Goal: Communication & Community: Answer question/provide support

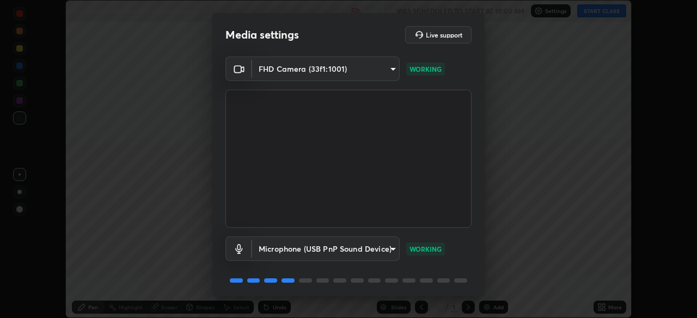
scroll to position [39, 0]
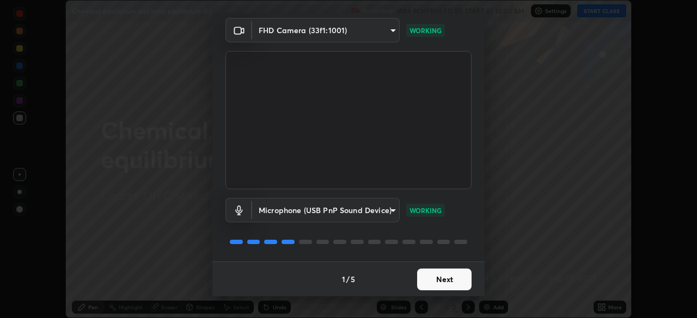
click at [432, 281] on button "Next" at bounding box center [444, 280] width 54 height 22
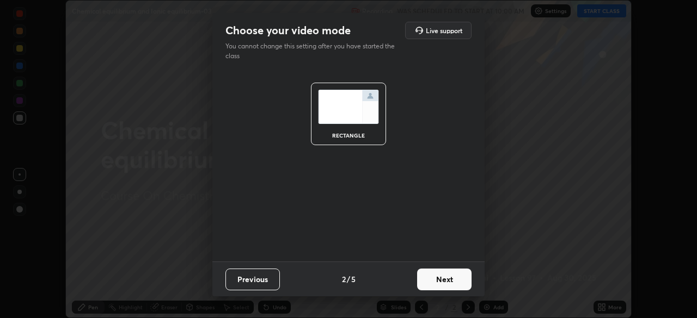
click at [440, 281] on button "Next" at bounding box center [444, 280] width 54 height 22
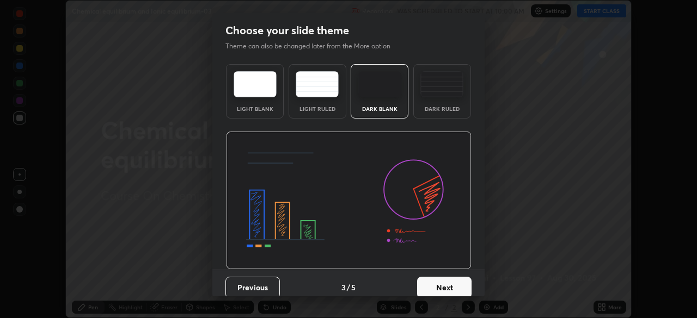
click at [455, 283] on button "Next" at bounding box center [444, 288] width 54 height 22
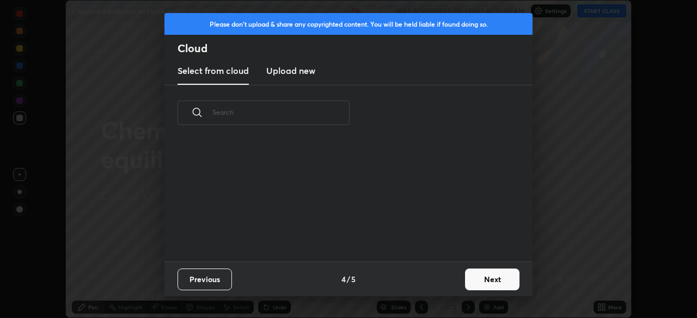
click at [476, 280] on button "Next" at bounding box center [492, 280] width 54 height 22
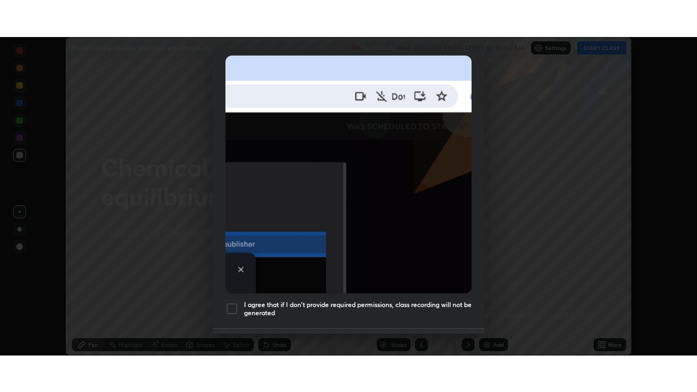
scroll to position [261, 0]
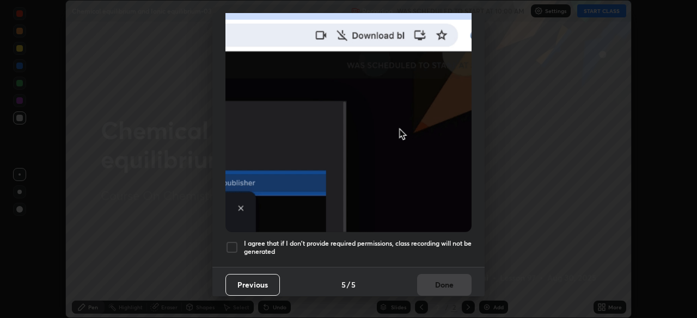
click at [421, 249] on h5 "I agree that if I don't provide required permissions, class recording will not …" at bounding box center [358, 248] width 228 height 17
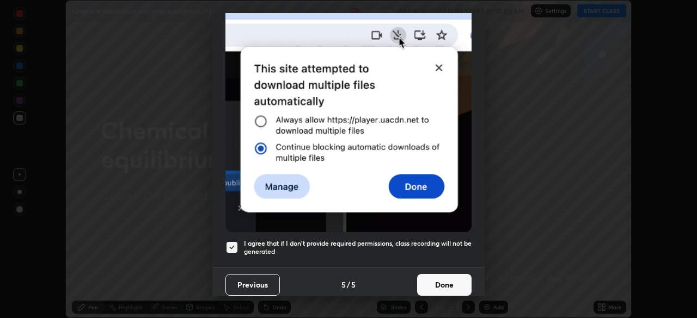
click at [438, 283] on button "Done" at bounding box center [444, 285] width 54 height 22
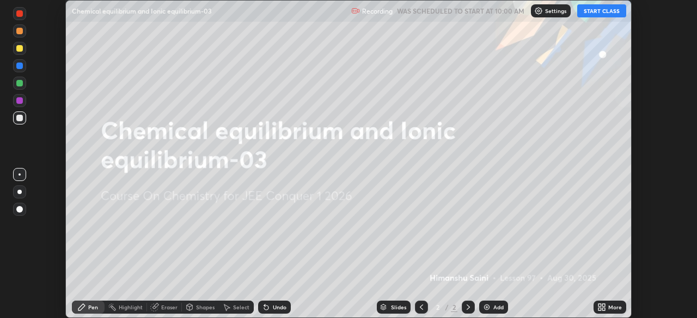
click at [599, 309] on icon at bounding box center [599, 309] width 3 height 3
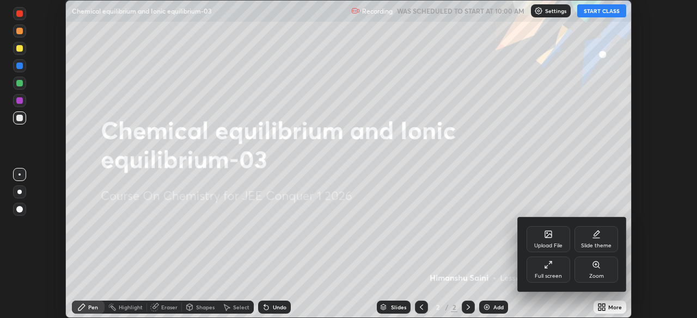
click at [542, 272] on div "Full screen" at bounding box center [548, 270] width 44 height 26
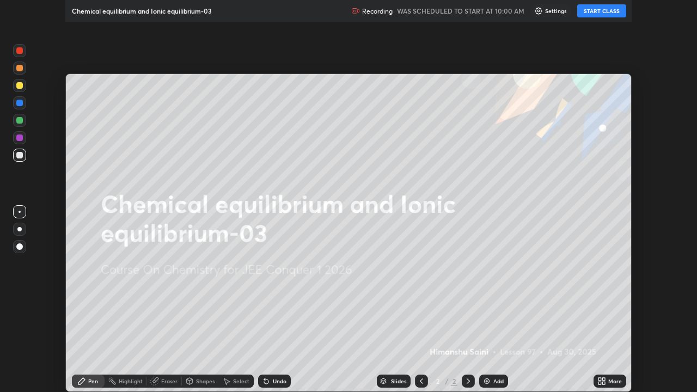
scroll to position [392, 697]
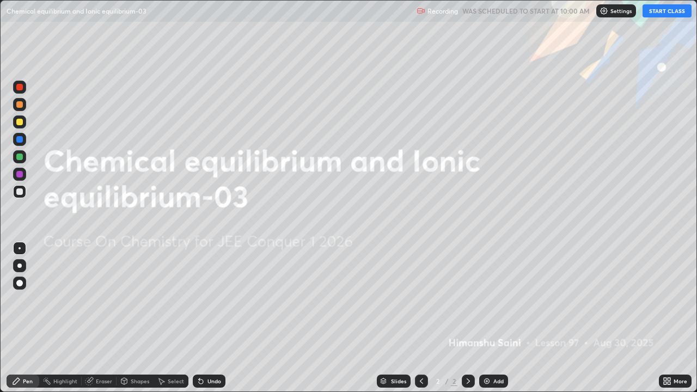
click at [664, 9] on button "START CLASS" at bounding box center [666, 10] width 49 height 13
click at [495, 318] on div "Add" at bounding box center [493, 381] width 29 height 13
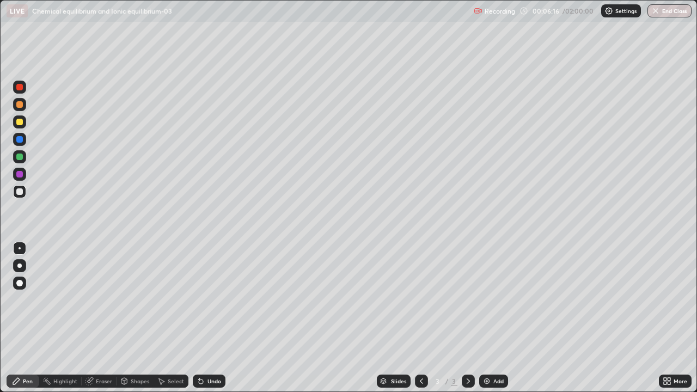
click at [19, 282] on div at bounding box center [19, 283] width 7 height 7
click at [24, 121] on div at bounding box center [19, 121] width 13 height 13
click at [675, 318] on div "More" at bounding box center [680, 380] width 14 height 5
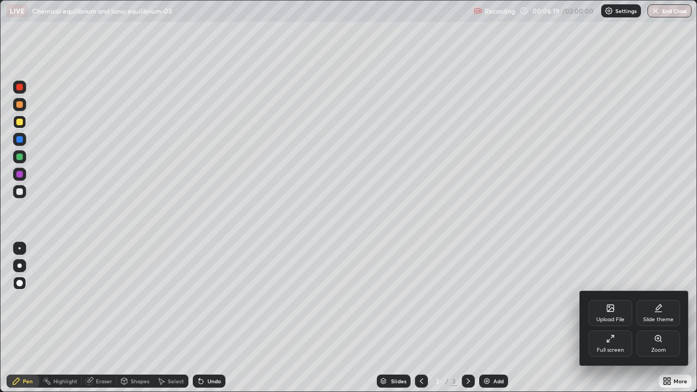
click at [623, 318] on div "Upload File" at bounding box center [610, 319] width 28 height 5
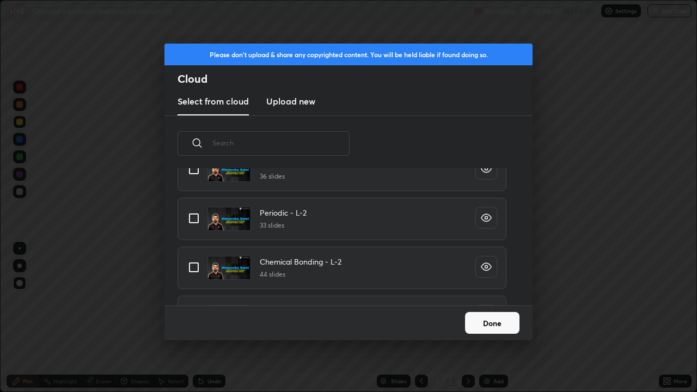
scroll to position [0, 0]
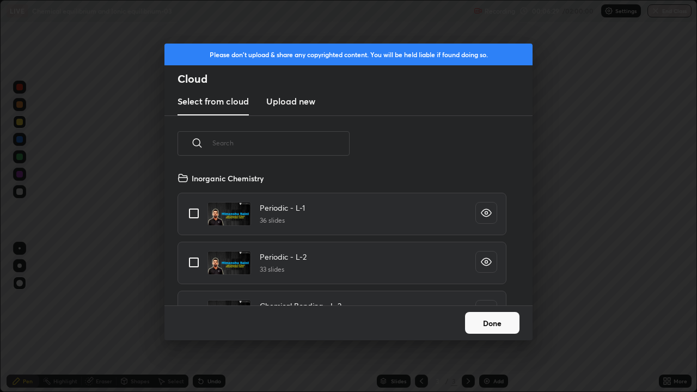
click at [511, 318] on button "Done" at bounding box center [492, 323] width 54 height 22
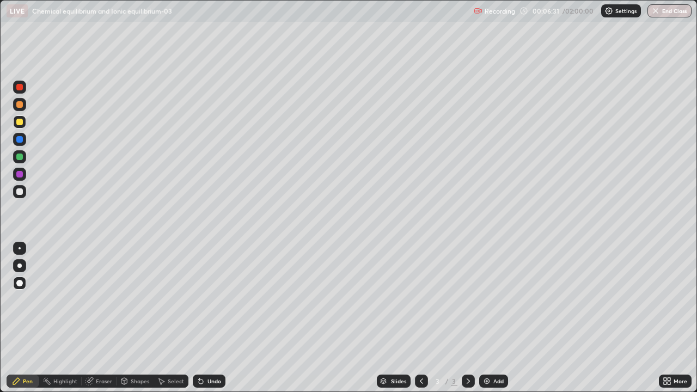
click at [105, 318] on div "Eraser" at bounding box center [104, 380] width 16 height 5
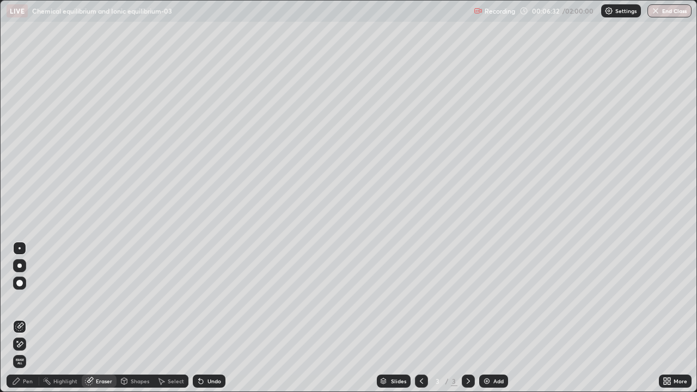
click at [27, 318] on div "Pen" at bounding box center [23, 381] width 33 height 13
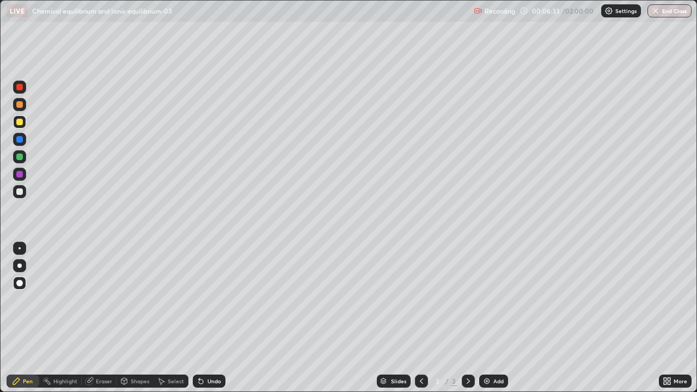
click at [23, 122] on div at bounding box center [19, 121] width 13 height 13
click at [21, 120] on div at bounding box center [19, 122] width 7 height 7
click at [20, 192] on div at bounding box center [19, 191] width 7 height 7
click at [18, 175] on div at bounding box center [19, 174] width 7 height 7
click at [217, 318] on div "Undo" at bounding box center [214, 380] width 14 height 5
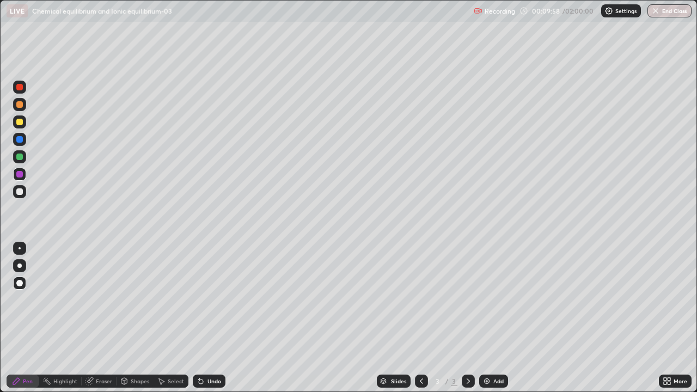
click at [212, 318] on div "Undo" at bounding box center [209, 381] width 33 height 13
click at [213, 318] on div "Undo" at bounding box center [209, 381] width 33 height 13
click at [208, 318] on div "Undo" at bounding box center [214, 380] width 14 height 5
click at [498, 318] on div "Add" at bounding box center [493, 381] width 29 height 13
click at [495, 318] on div "Add" at bounding box center [493, 381] width 29 height 13
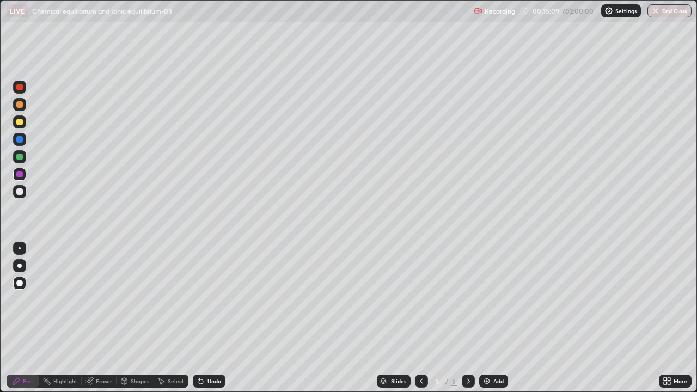
click at [19, 193] on div at bounding box center [19, 191] width 7 height 7
click at [17, 318] on div "Pen" at bounding box center [23, 381] width 33 height 13
click at [20, 141] on div at bounding box center [19, 139] width 7 height 7
click at [20, 193] on div at bounding box center [19, 191] width 7 height 7
click at [210, 318] on div "Undo" at bounding box center [214, 380] width 14 height 5
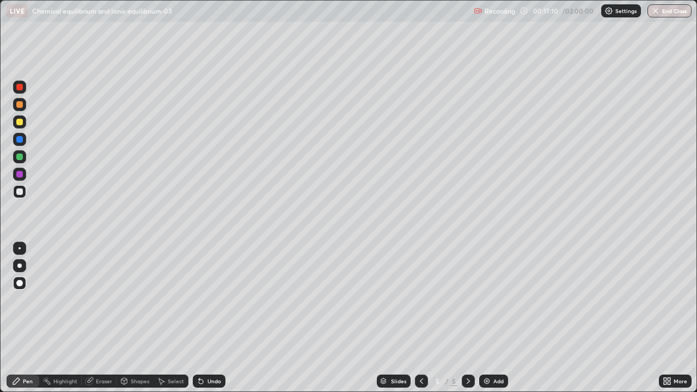
click at [211, 318] on div "Undo" at bounding box center [214, 380] width 14 height 5
click at [22, 124] on div at bounding box center [19, 121] width 13 height 13
click at [216, 318] on div "Undo" at bounding box center [214, 380] width 14 height 5
click at [498, 318] on div "Add" at bounding box center [498, 380] width 10 height 5
click at [419, 318] on icon at bounding box center [421, 381] width 9 height 9
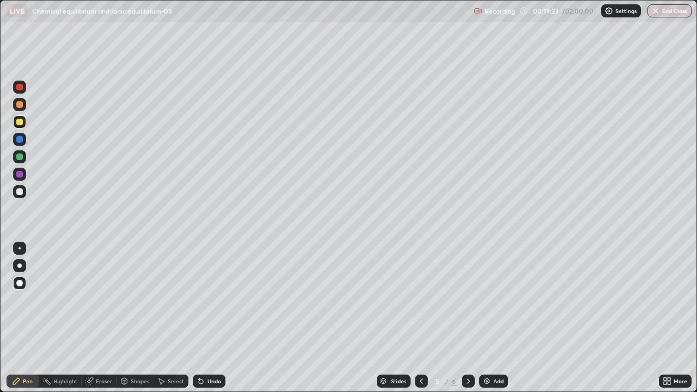
click at [469, 318] on icon at bounding box center [468, 381] width 9 height 9
click at [17, 191] on div at bounding box center [19, 191] width 7 height 7
click at [496, 318] on div "Add" at bounding box center [493, 381] width 29 height 13
click at [22, 122] on div at bounding box center [19, 122] width 7 height 7
click at [213, 318] on div "Undo" at bounding box center [214, 380] width 14 height 5
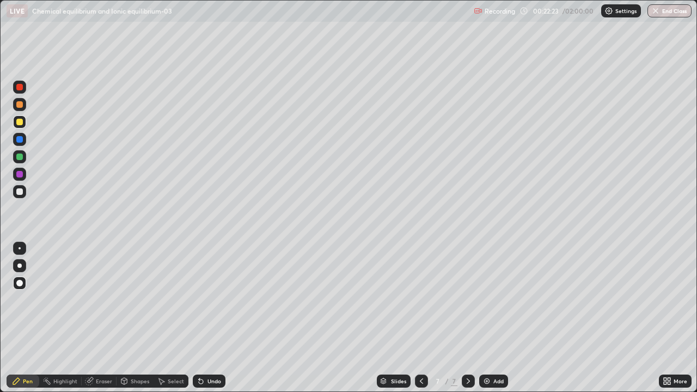
click at [20, 192] on div at bounding box center [19, 191] width 7 height 7
click at [465, 318] on div at bounding box center [468, 381] width 13 height 22
click at [467, 318] on div at bounding box center [468, 381] width 13 height 22
click at [468, 318] on div at bounding box center [468, 381] width 13 height 22
click at [469, 318] on div at bounding box center [468, 381] width 13 height 22
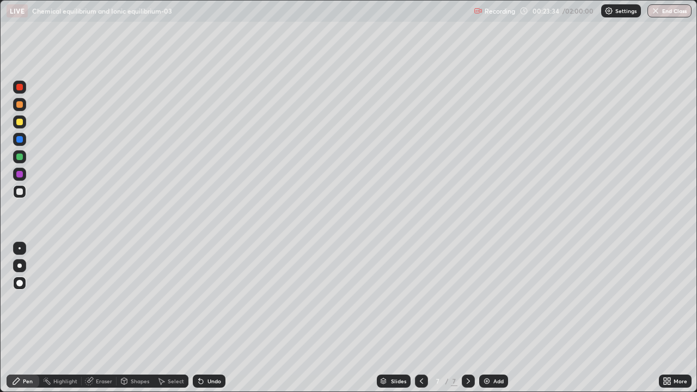
click at [612, 318] on div "Slides 7 / 7 Add" at bounding box center [441, 381] width 433 height 22
click at [199, 318] on icon at bounding box center [201, 381] width 4 height 4
click at [194, 318] on div "Undo" at bounding box center [209, 381] width 33 height 13
click at [494, 318] on div "Add" at bounding box center [493, 381] width 29 height 13
click at [26, 128] on div at bounding box center [19, 121] width 13 height 17
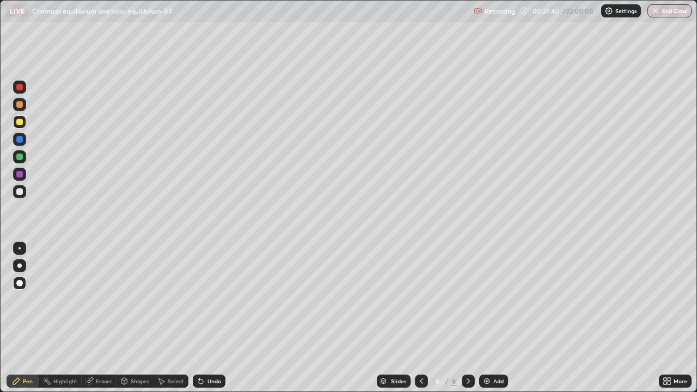
click at [219, 318] on div "Undo" at bounding box center [214, 380] width 14 height 5
click at [212, 318] on div "Undo" at bounding box center [209, 381] width 33 height 13
click at [207, 318] on div "Undo" at bounding box center [209, 381] width 33 height 13
click at [499, 318] on div "Add" at bounding box center [498, 380] width 10 height 5
click at [21, 102] on div at bounding box center [19, 104] width 7 height 7
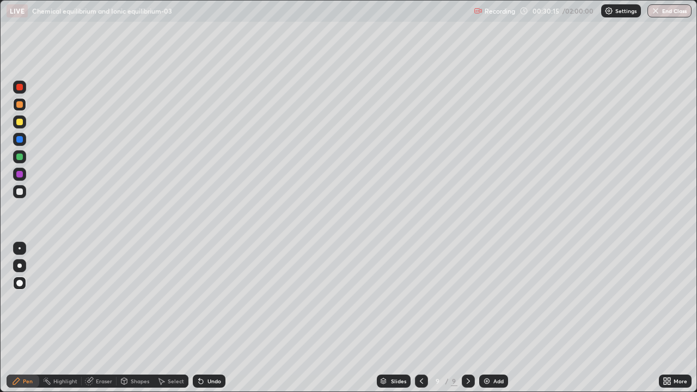
click at [20, 192] on div at bounding box center [19, 191] width 7 height 7
click at [209, 318] on div "Undo" at bounding box center [214, 380] width 14 height 5
click at [491, 318] on div "Add" at bounding box center [493, 381] width 29 height 13
click at [18, 121] on div at bounding box center [19, 122] width 7 height 7
click at [421, 318] on div at bounding box center [420, 381] width 13 height 22
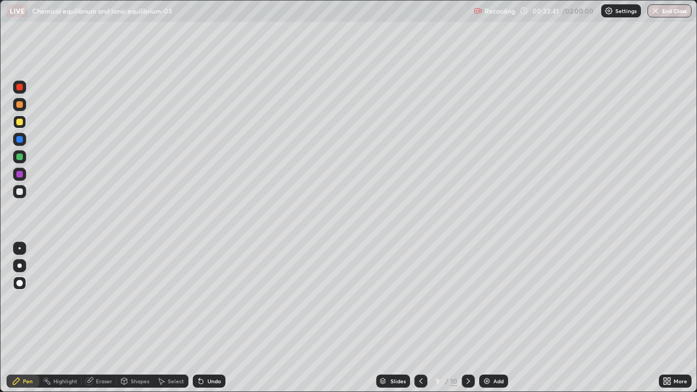
click at [468, 318] on icon at bounding box center [468, 380] width 3 height 5
click at [492, 318] on div "Add" at bounding box center [493, 381] width 29 height 13
click at [493, 318] on div "Add" at bounding box center [493, 381] width 29 height 13
click at [21, 318] on div "Pen" at bounding box center [23, 381] width 33 height 13
click at [421, 318] on div at bounding box center [421, 381] width 13 height 13
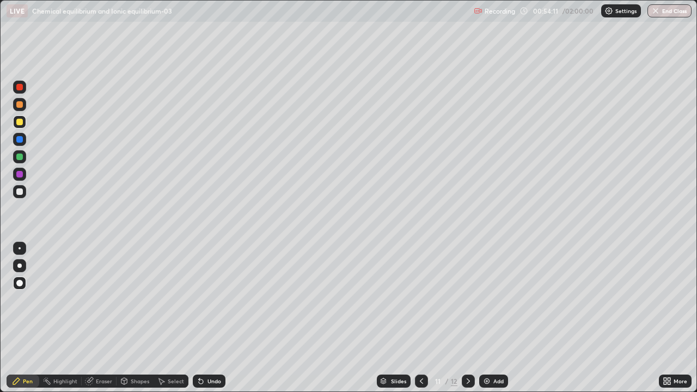
click at [469, 318] on icon at bounding box center [468, 381] width 9 height 9
click at [418, 318] on icon at bounding box center [421, 381] width 9 height 9
click at [467, 318] on icon at bounding box center [468, 381] width 9 height 9
click at [420, 318] on icon at bounding box center [421, 380] width 3 height 5
click at [467, 318] on icon at bounding box center [468, 381] width 9 height 9
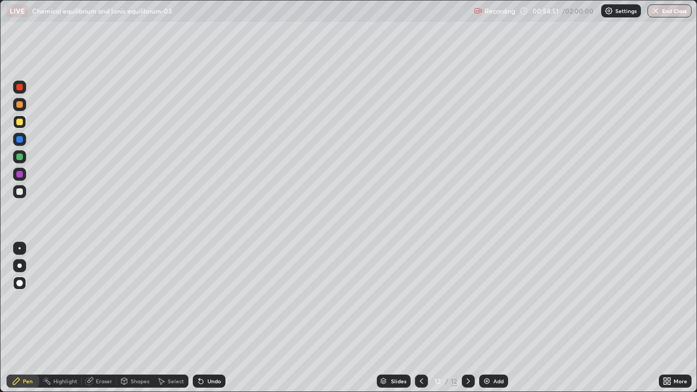
click at [419, 318] on icon at bounding box center [421, 381] width 9 height 9
click at [467, 318] on icon at bounding box center [468, 381] width 9 height 9
click at [20, 192] on div at bounding box center [19, 191] width 7 height 7
click at [207, 318] on div "Undo" at bounding box center [214, 380] width 14 height 5
click at [493, 318] on div "Add" at bounding box center [498, 380] width 10 height 5
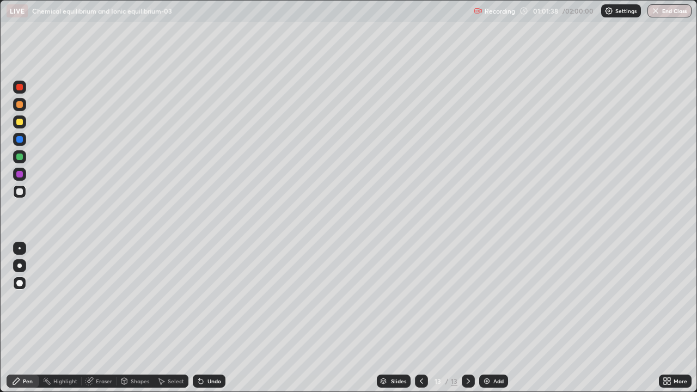
click at [22, 169] on div at bounding box center [19, 174] width 13 height 13
click at [493, 318] on div "Add" at bounding box center [498, 380] width 10 height 5
click at [17, 196] on div at bounding box center [19, 191] width 13 height 13
click at [17, 119] on div at bounding box center [19, 122] width 7 height 7
click at [19, 191] on div at bounding box center [19, 191] width 7 height 7
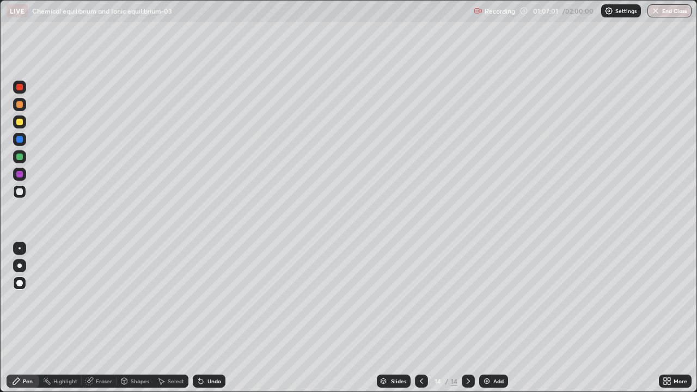
click at [21, 173] on div at bounding box center [19, 174] width 7 height 7
click at [26, 318] on div "Pen" at bounding box center [23, 381] width 33 height 13
click at [204, 318] on div "Undo" at bounding box center [209, 381] width 33 height 13
click at [497, 318] on div "Add" at bounding box center [498, 380] width 10 height 5
click at [17, 121] on div at bounding box center [19, 122] width 7 height 7
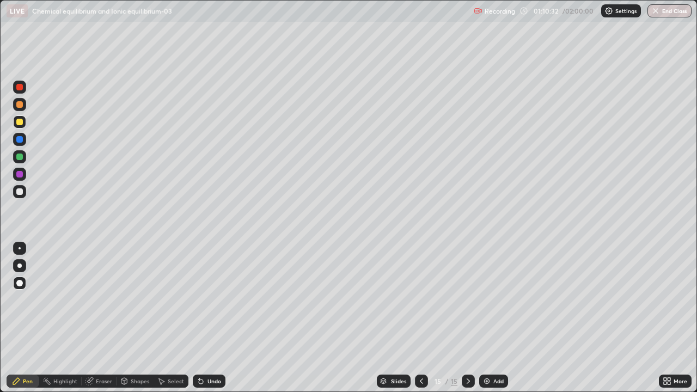
click at [28, 318] on div "Pen" at bounding box center [28, 380] width 10 height 5
click at [98, 318] on div "Eraser" at bounding box center [104, 380] width 16 height 5
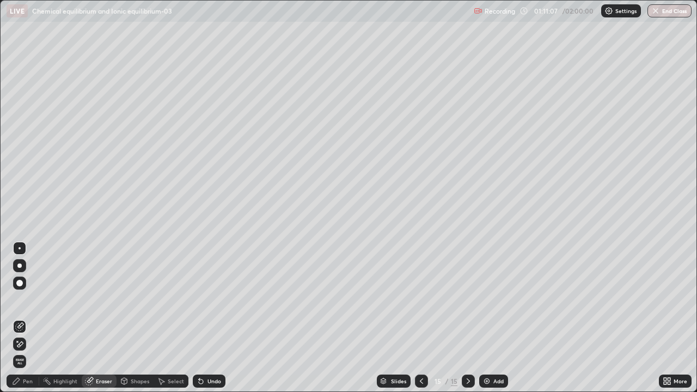
click at [22, 318] on div "Pen" at bounding box center [23, 381] width 33 height 13
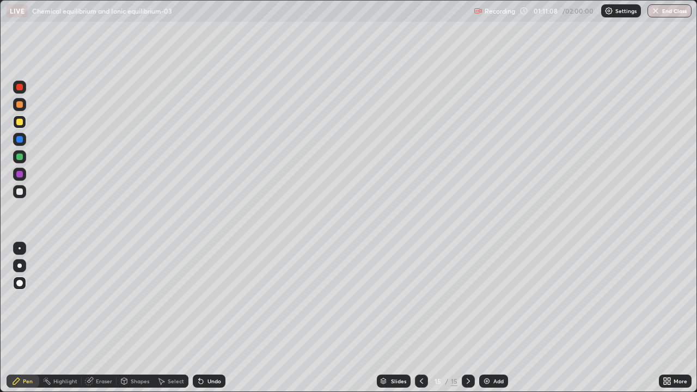
click at [21, 318] on div "Pen" at bounding box center [23, 381] width 33 height 13
click at [101, 318] on div "Eraser" at bounding box center [99, 381] width 35 height 13
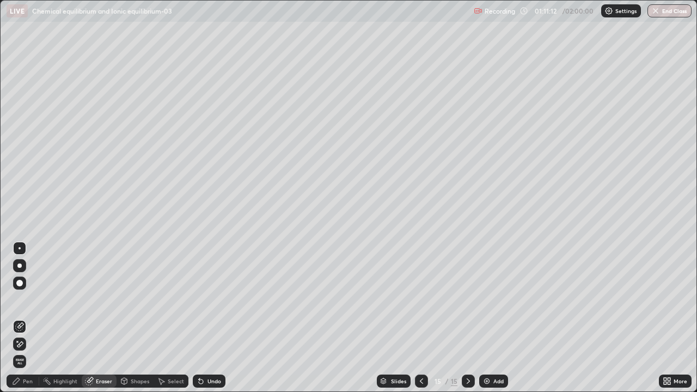
click at [26, 318] on div "Pen" at bounding box center [28, 380] width 10 height 5
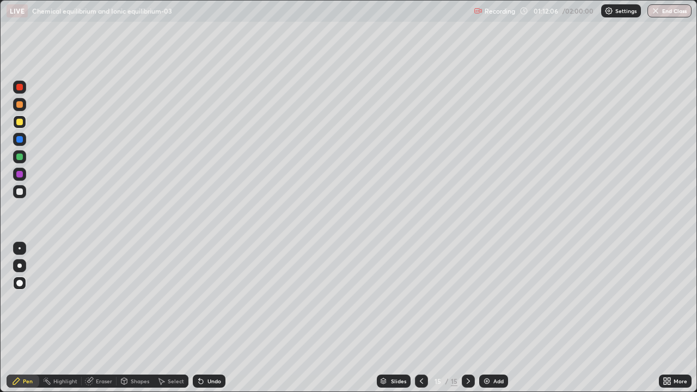
click at [217, 318] on div "Undo" at bounding box center [214, 380] width 14 height 5
click at [18, 194] on div at bounding box center [19, 191] width 7 height 7
click at [21, 318] on div "Pen" at bounding box center [23, 381] width 33 height 13
click at [209, 318] on div "Undo" at bounding box center [209, 381] width 33 height 13
click at [15, 195] on div at bounding box center [19, 191] width 13 height 13
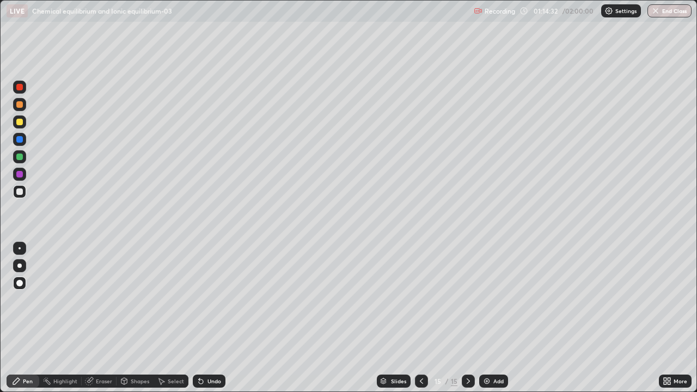
click at [16, 175] on div at bounding box center [19, 174] width 7 height 7
click at [468, 318] on div at bounding box center [468, 381] width 13 height 13
click at [498, 318] on div "Add" at bounding box center [498, 380] width 10 height 5
click at [21, 125] on div at bounding box center [19, 122] width 7 height 7
click at [493, 318] on div "Add" at bounding box center [498, 380] width 10 height 5
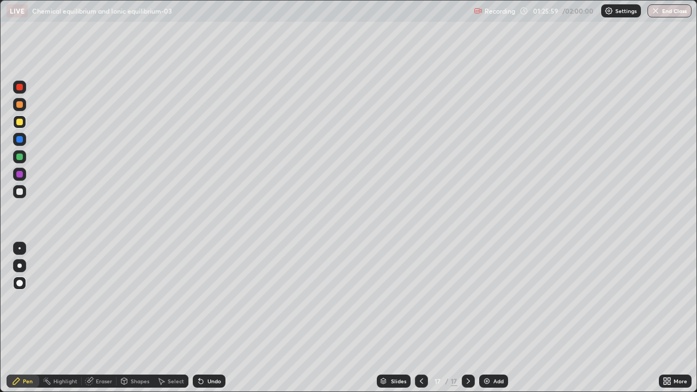
click at [19, 192] on div at bounding box center [19, 191] width 7 height 7
click at [207, 318] on div "Undo" at bounding box center [214, 380] width 14 height 5
click at [204, 318] on div "Undo" at bounding box center [209, 381] width 33 height 13
click at [205, 318] on div "Undo" at bounding box center [209, 381] width 33 height 13
click at [204, 318] on div "Undo" at bounding box center [209, 381] width 33 height 13
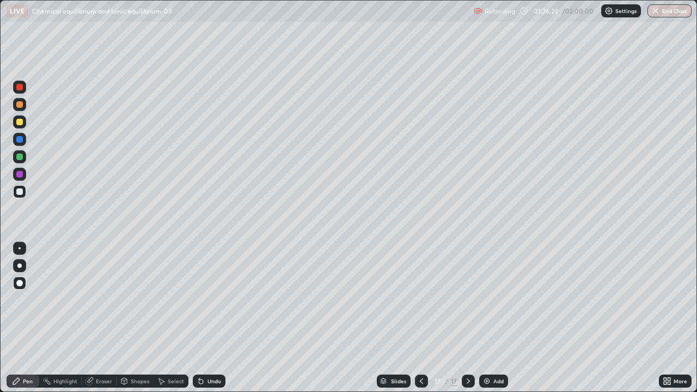
click at [203, 318] on div "Undo" at bounding box center [209, 381] width 33 height 13
click at [204, 318] on icon at bounding box center [201, 381] width 9 height 9
click at [204, 318] on div "Undo" at bounding box center [209, 381] width 33 height 13
click at [199, 318] on icon at bounding box center [201, 381] width 4 height 4
click at [202, 318] on div "Undo" at bounding box center [209, 381] width 33 height 13
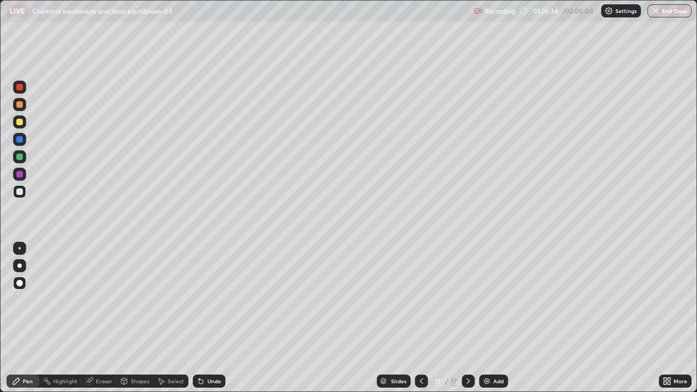
click at [201, 318] on div "Undo" at bounding box center [209, 381] width 33 height 13
click at [202, 318] on div "Undo" at bounding box center [209, 381] width 33 height 13
click at [19, 122] on div at bounding box center [19, 122] width 7 height 7
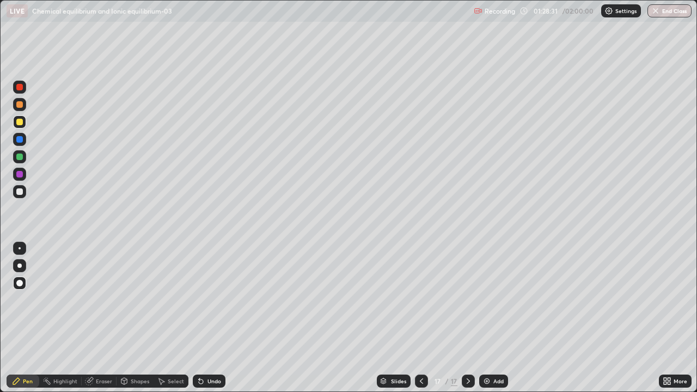
click at [494, 318] on div "Add" at bounding box center [498, 380] width 10 height 5
click at [18, 318] on icon at bounding box center [16, 381] width 9 height 9
click at [18, 122] on div at bounding box center [19, 122] width 7 height 7
click at [17, 106] on div at bounding box center [19, 104] width 7 height 7
click at [23, 195] on div at bounding box center [19, 191] width 13 height 13
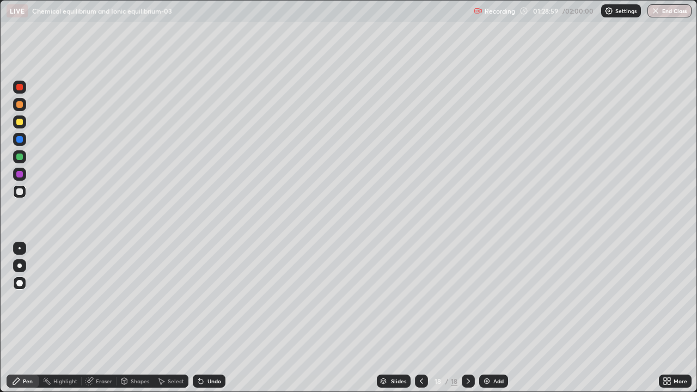
click at [216, 318] on div "Undo" at bounding box center [209, 381] width 33 height 13
click at [17, 174] on div at bounding box center [19, 174] width 7 height 7
click at [218, 318] on div "Undo" at bounding box center [214, 380] width 14 height 5
click at [20, 156] on div at bounding box center [19, 157] width 7 height 7
click at [20, 192] on div at bounding box center [19, 191] width 7 height 7
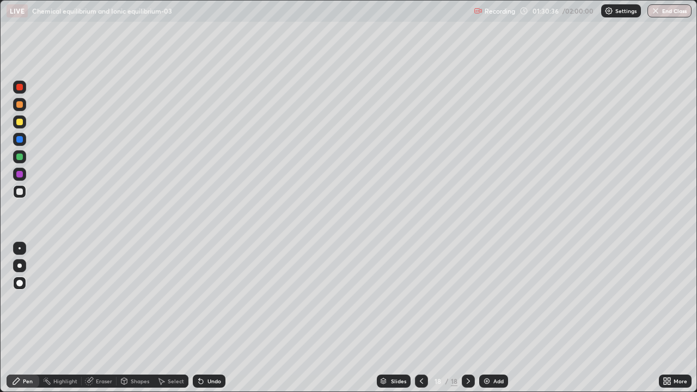
click at [21, 122] on div at bounding box center [19, 122] width 7 height 7
click at [207, 318] on div "Undo" at bounding box center [209, 381] width 33 height 13
click at [20, 189] on div at bounding box center [19, 191] width 7 height 7
click at [422, 318] on div at bounding box center [421, 381] width 13 height 22
click at [422, 318] on div at bounding box center [421, 381] width 13 height 13
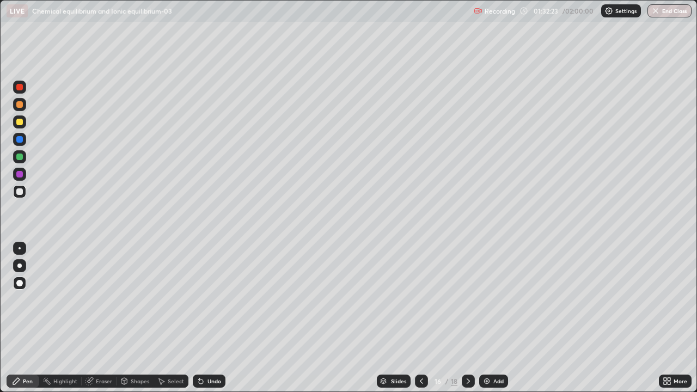
click at [420, 318] on icon at bounding box center [421, 381] width 9 height 9
click at [469, 318] on div at bounding box center [468, 381] width 13 height 13
click at [469, 318] on icon at bounding box center [468, 381] width 9 height 9
click at [467, 318] on icon at bounding box center [468, 381] width 9 height 9
click at [494, 318] on div "Add" at bounding box center [498, 380] width 10 height 5
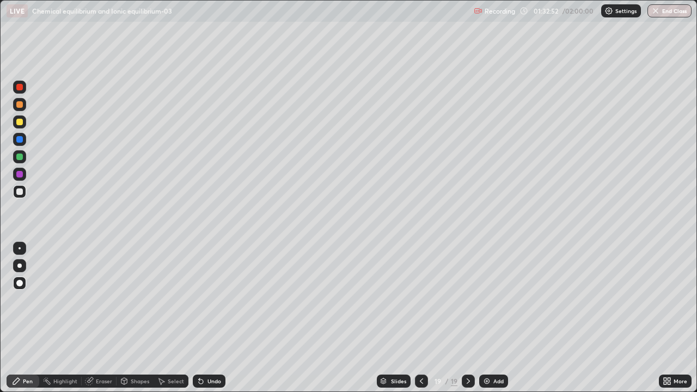
click at [137, 318] on div "Shapes" at bounding box center [140, 380] width 19 height 5
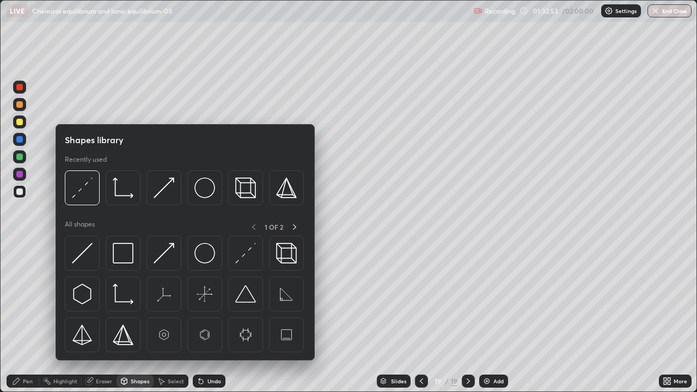
click at [23, 318] on div "Pen" at bounding box center [28, 380] width 10 height 5
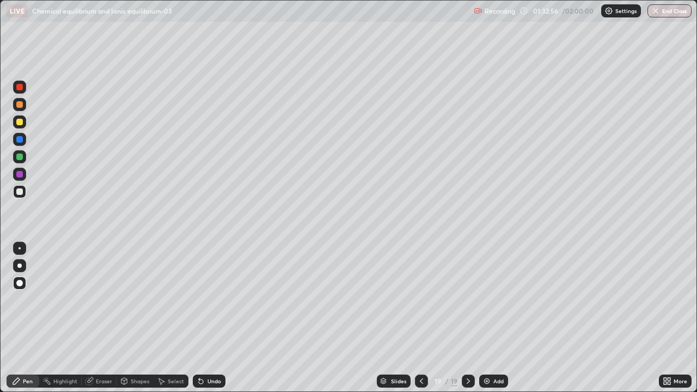
click at [20, 119] on div at bounding box center [19, 122] width 7 height 7
click at [217, 318] on div "Undo" at bounding box center [214, 380] width 14 height 5
click at [216, 318] on div "Undo" at bounding box center [214, 380] width 14 height 5
click at [213, 318] on div "Undo" at bounding box center [209, 381] width 33 height 13
click at [419, 318] on icon at bounding box center [421, 381] width 9 height 9
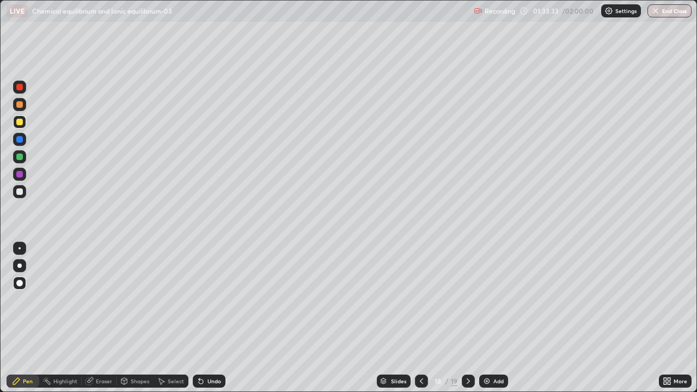
click at [465, 318] on icon at bounding box center [468, 381] width 9 height 9
click at [105, 318] on div "Eraser" at bounding box center [99, 381] width 35 height 13
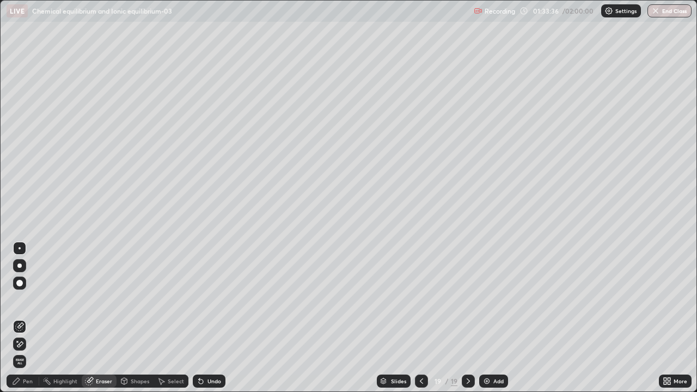
click at [30, 318] on div "Pen" at bounding box center [23, 381] width 33 height 13
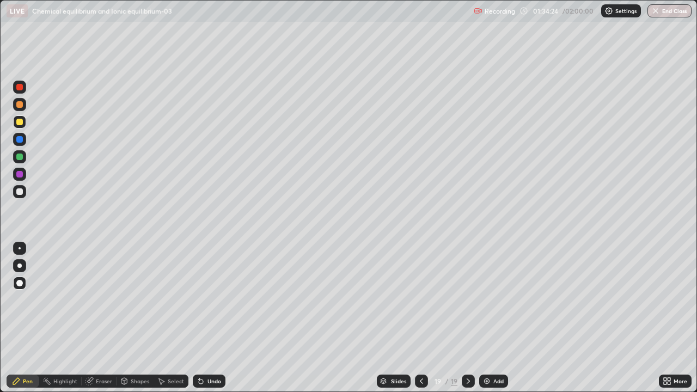
click at [421, 318] on div at bounding box center [421, 381] width 13 height 13
click at [469, 318] on div at bounding box center [468, 381] width 13 height 13
click at [417, 318] on div at bounding box center [421, 381] width 13 height 13
click at [467, 318] on icon at bounding box center [468, 381] width 9 height 9
click at [422, 318] on icon at bounding box center [421, 381] width 9 height 9
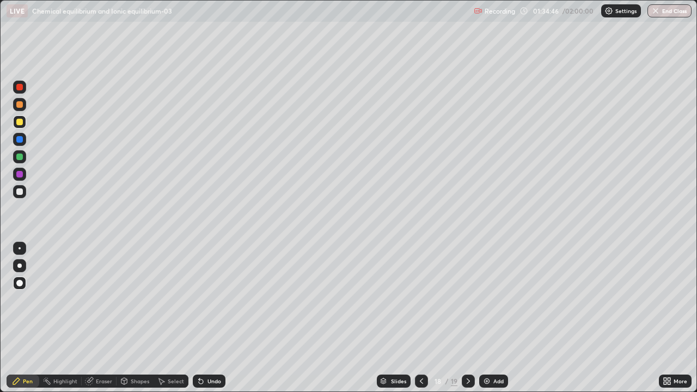
click at [467, 318] on icon at bounding box center [468, 381] width 9 height 9
click at [420, 318] on icon at bounding box center [421, 381] width 9 height 9
click at [466, 318] on icon at bounding box center [468, 381] width 9 height 9
click at [416, 318] on div at bounding box center [421, 381] width 13 height 22
click at [468, 318] on icon at bounding box center [468, 381] width 9 height 9
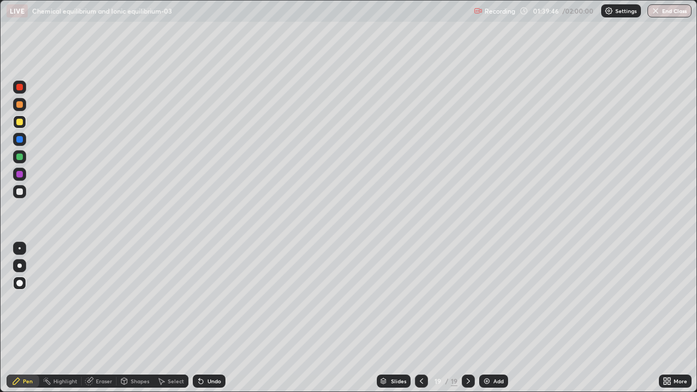
click at [420, 318] on icon at bounding box center [421, 381] width 9 height 9
click at [468, 318] on icon at bounding box center [468, 381] width 9 height 9
click at [493, 318] on div "Add" at bounding box center [498, 380] width 10 height 5
click at [419, 318] on icon at bounding box center [420, 381] width 9 height 9
click at [416, 318] on div at bounding box center [420, 381] width 13 height 13
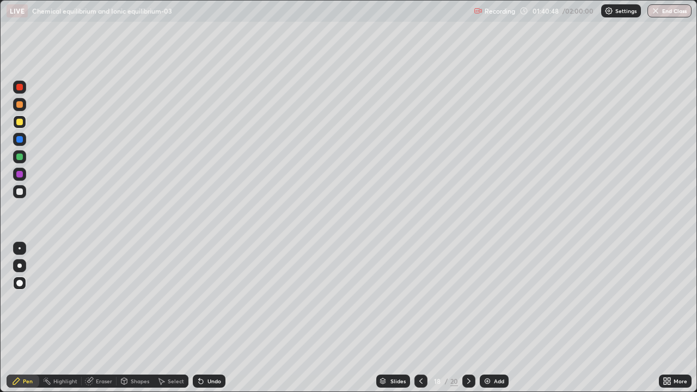
click at [467, 318] on icon at bounding box center [468, 380] width 3 height 5
click at [493, 318] on div "Add" at bounding box center [494, 381] width 29 height 13
click at [34, 318] on div "Pen" at bounding box center [23, 381] width 33 height 13
click at [16, 139] on div at bounding box center [19, 139] width 7 height 7
click at [20, 193] on div at bounding box center [19, 191] width 7 height 7
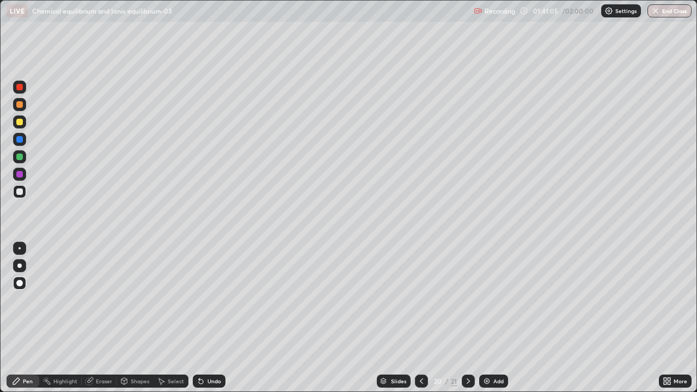
click at [24, 194] on div at bounding box center [19, 191] width 13 height 13
click at [20, 176] on div at bounding box center [19, 174] width 7 height 7
click at [20, 197] on div at bounding box center [19, 191] width 13 height 13
click at [212, 318] on div "Undo" at bounding box center [209, 381] width 33 height 13
click at [218, 318] on div "Undo" at bounding box center [214, 380] width 14 height 5
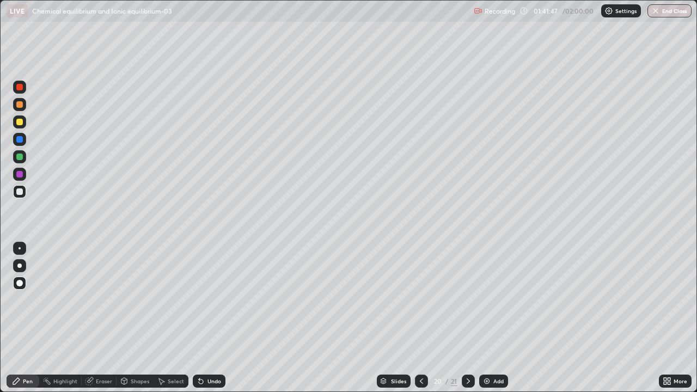
click at [218, 318] on div "Undo" at bounding box center [214, 380] width 14 height 5
click at [22, 124] on div at bounding box center [19, 121] width 13 height 13
click at [222, 318] on div "Undo" at bounding box center [209, 381] width 33 height 13
click at [220, 318] on div "Undo" at bounding box center [209, 381] width 33 height 13
click at [102, 318] on div "Eraser" at bounding box center [104, 380] width 16 height 5
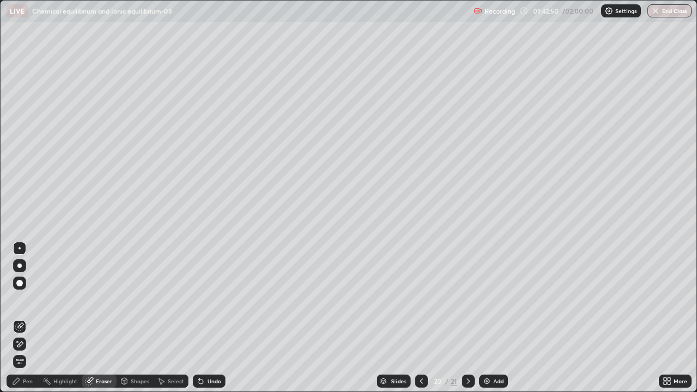
click at [30, 318] on div "Pen" at bounding box center [28, 380] width 10 height 5
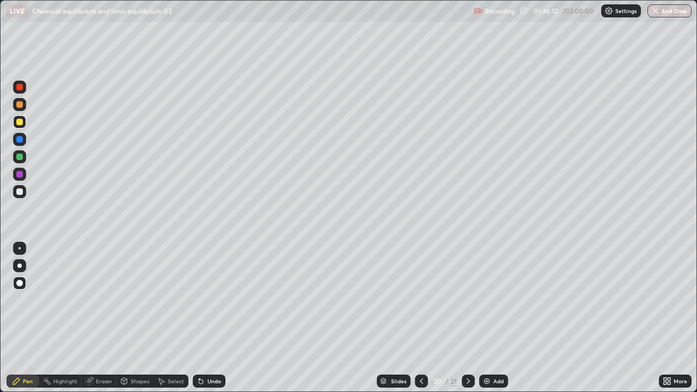
click at [399, 318] on div "Slides" at bounding box center [398, 380] width 15 height 5
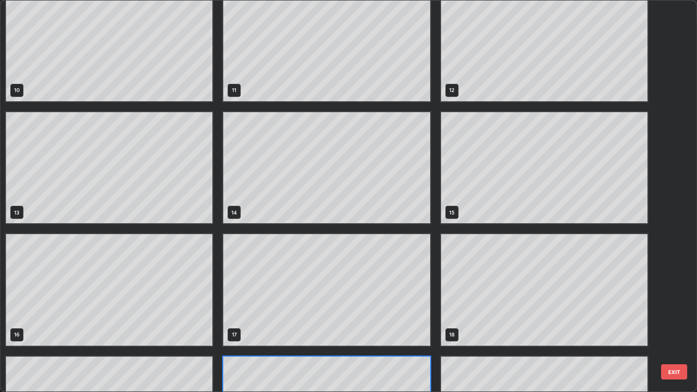
scroll to position [465, 0]
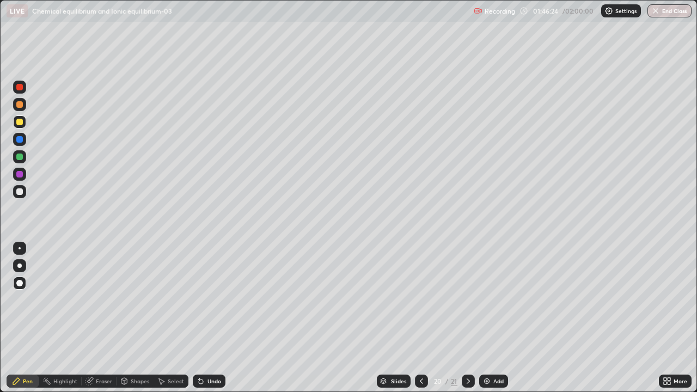
click at [469, 318] on icon at bounding box center [468, 381] width 9 height 9
click at [424, 318] on div at bounding box center [421, 381] width 13 height 13
click at [469, 318] on icon at bounding box center [468, 381] width 9 height 9
click at [20, 155] on div at bounding box center [19, 157] width 7 height 7
click at [420, 318] on icon at bounding box center [421, 381] width 9 height 9
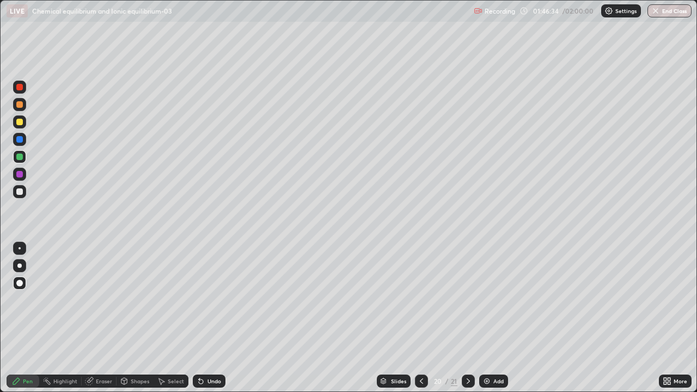
click at [467, 318] on icon at bounding box center [468, 381] width 9 height 9
click at [100, 318] on div "Eraser" at bounding box center [99, 381] width 35 height 13
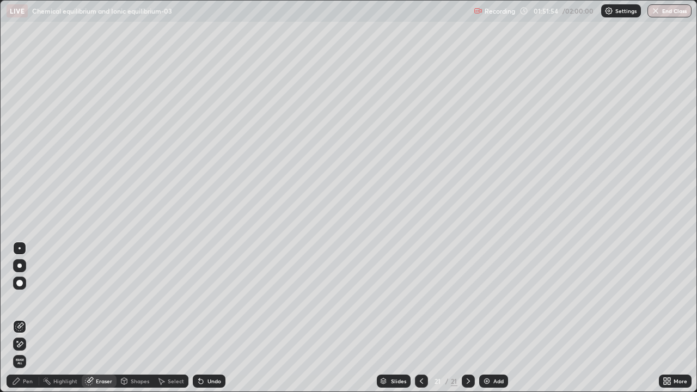
click at [28, 318] on div "Pen" at bounding box center [28, 380] width 10 height 5
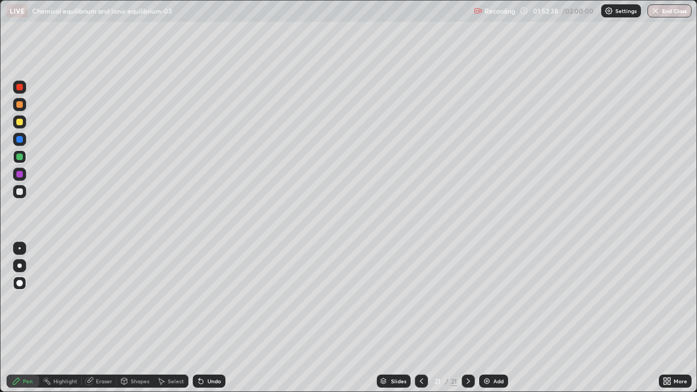
click at [500, 318] on div "Add" at bounding box center [493, 381] width 29 height 13
click at [20, 192] on div at bounding box center [19, 191] width 7 height 7
click at [20, 175] on div at bounding box center [19, 174] width 7 height 7
click at [420, 318] on icon at bounding box center [421, 381] width 9 height 9
click at [472, 318] on div at bounding box center [468, 381] width 13 height 13
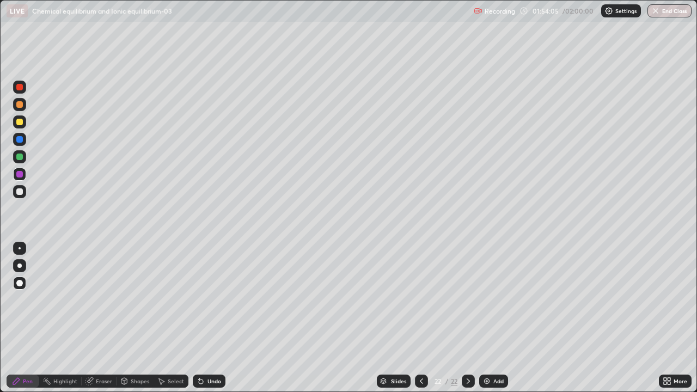
click at [102, 318] on div "Eraser" at bounding box center [104, 380] width 16 height 5
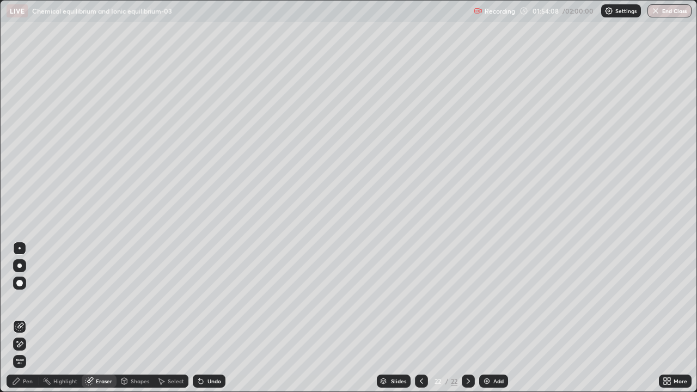
click at [20, 318] on div "Pen" at bounding box center [23, 381] width 33 height 13
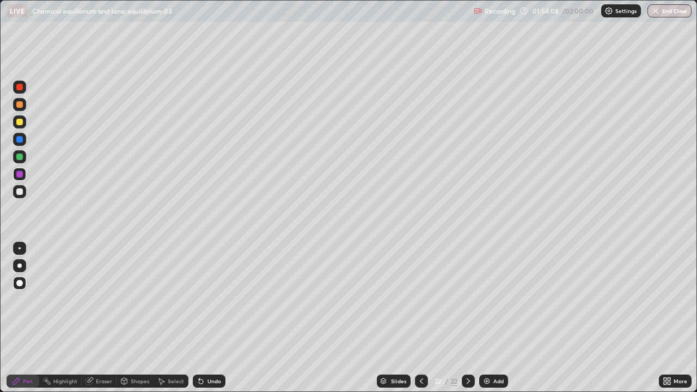
click at [22, 318] on div "Pen" at bounding box center [23, 381] width 33 height 13
click at [16, 138] on div at bounding box center [19, 139] width 7 height 7
click at [100, 318] on div "Eraser" at bounding box center [104, 380] width 16 height 5
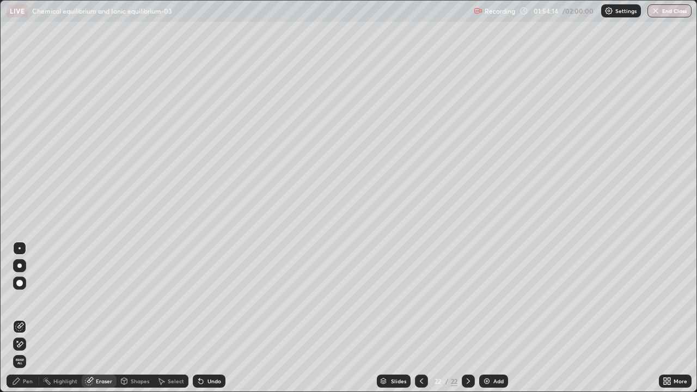
click at [28, 318] on div "Pen" at bounding box center [28, 380] width 10 height 5
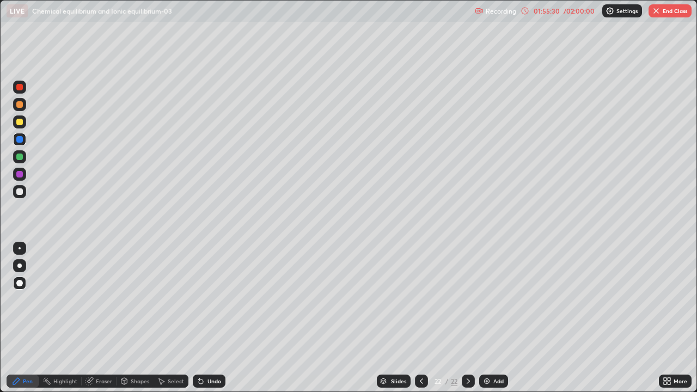
click at [665, 11] on button "End Class" at bounding box center [669, 10] width 43 height 13
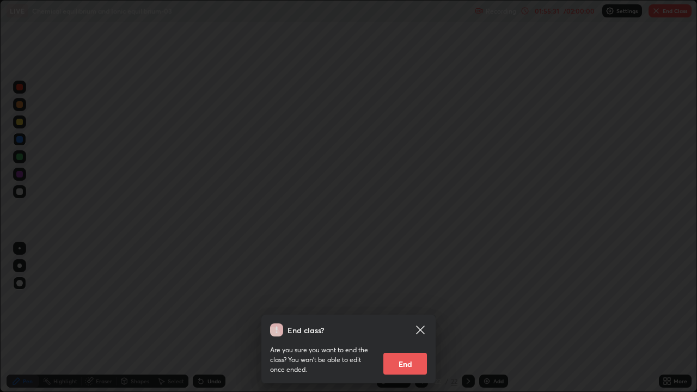
click at [409, 318] on button "End" at bounding box center [405, 364] width 44 height 22
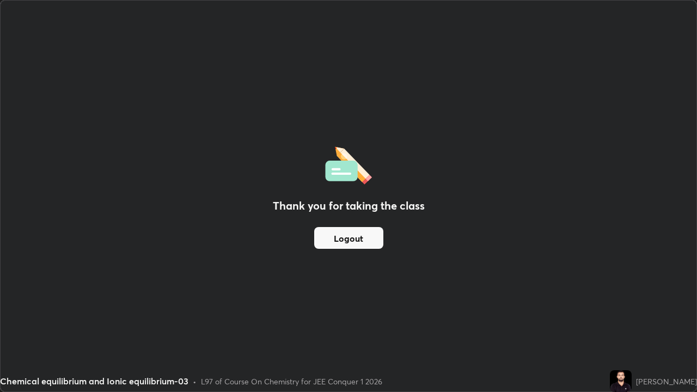
click at [364, 243] on button "Logout" at bounding box center [348, 238] width 69 height 22
